Goal: Find contact information: Find contact information

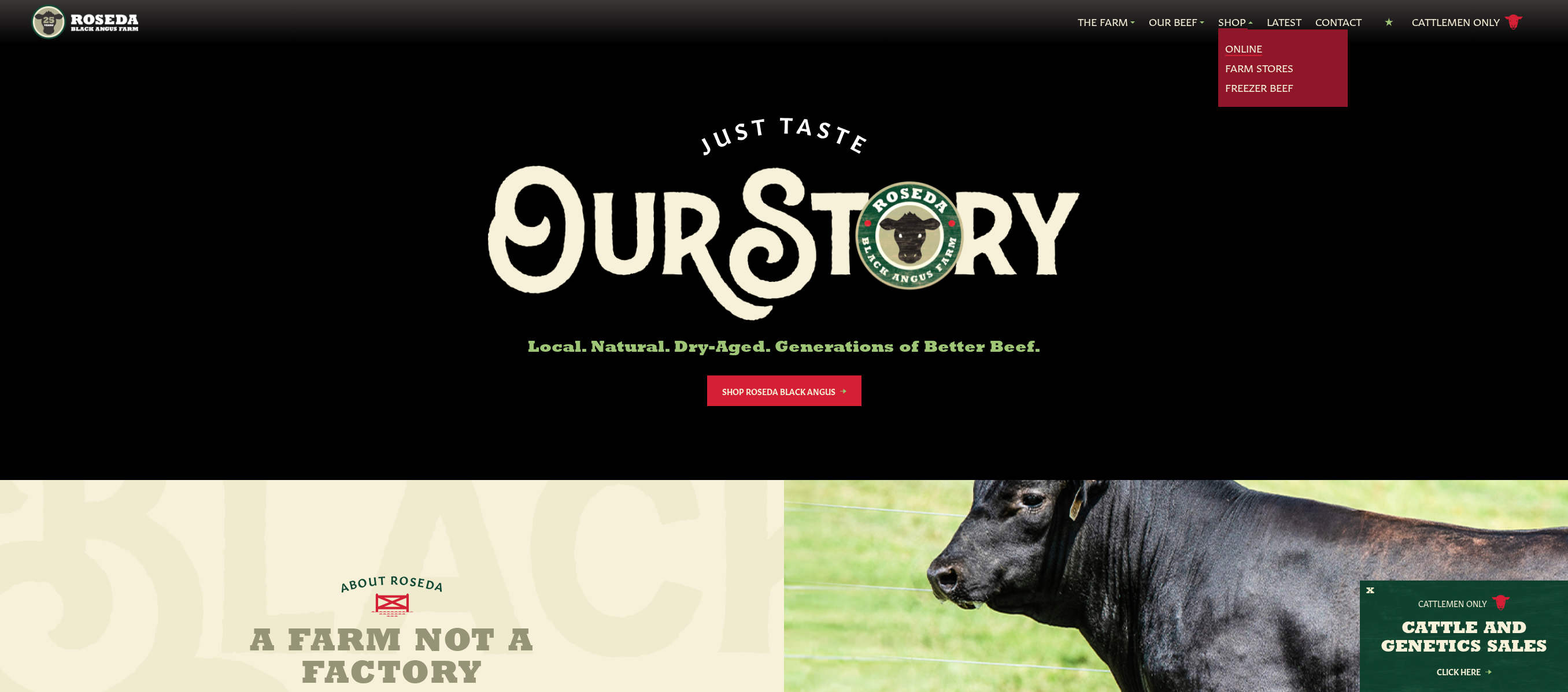
click at [1242, 48] on link "Online" at bounding box center [1244, 49] width 37 height 15
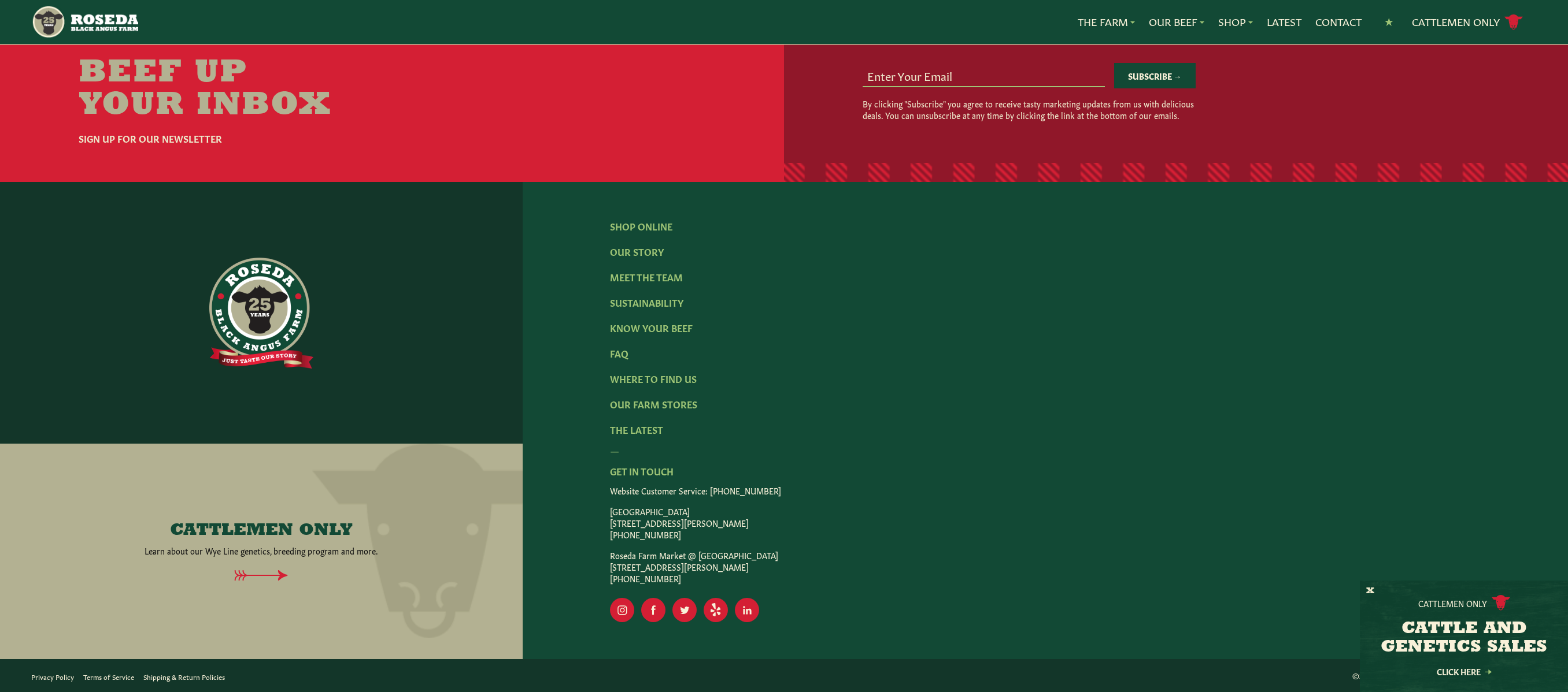
scroll to position [1870, 0]
drag, startPoint x: 610, startPoint y: 513, endPoint x: 673, endPoint y: 538, distance: 67.8
click at [673, 538] on p "[GEOGRAPHIC_DATA] [STREET_ADDRESS][PERSON_NAME] [PHONE_NUMBER]" at bounding box center [1046, 523] width 871 height 34
click at [915, 536] on p "[GEOGRAPHIC_DATA] [STREET_ADDRESS][PERSON_NAME] [PHONE_NUMBER]" at bounding box center [1046, 523] width 871 height 34
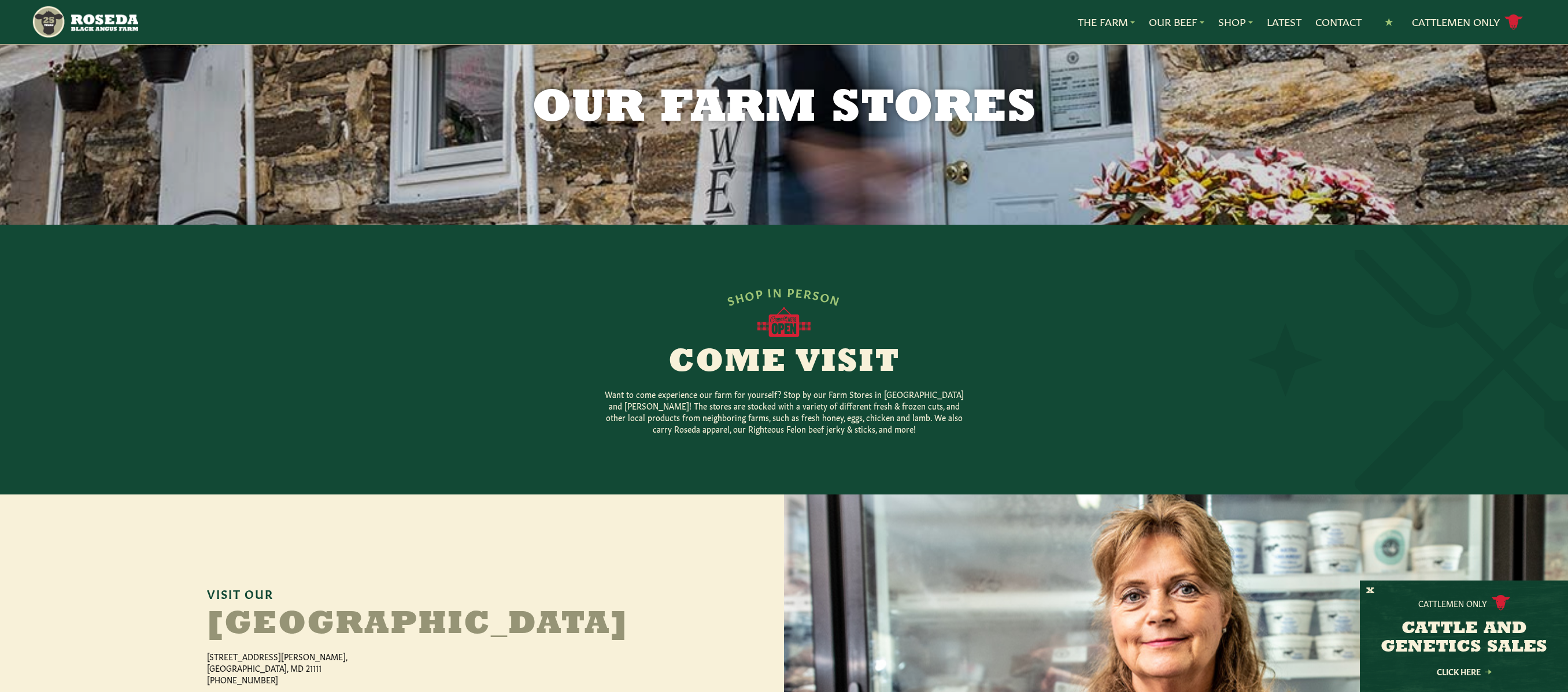
scroll to position [0, 0]
